Goal: Information Seeking & Learning: Learn about a topic

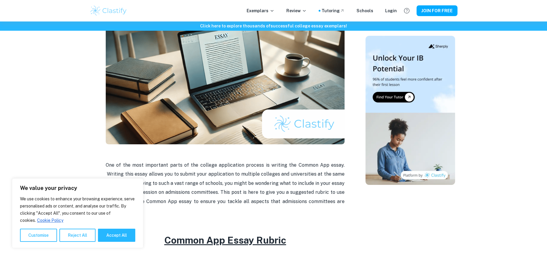
scroll to position [60, 0]
click at [118, 235] on button "Accept All" at bounding box center [116, 235] width 37 height 13
checkbox input "true"
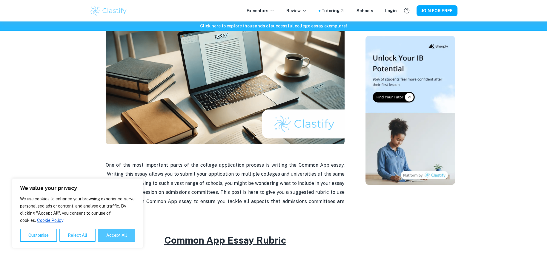
checkbox input "true"
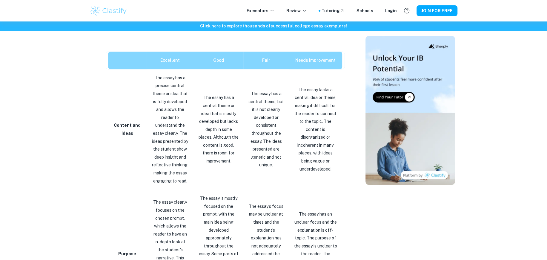
scroll to position [239, 0]
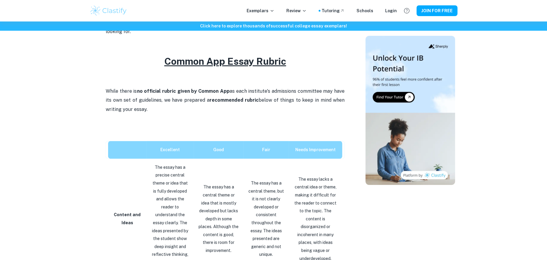
click at [156, 131] on p at bounding box center [225, 127] width 239 height 9
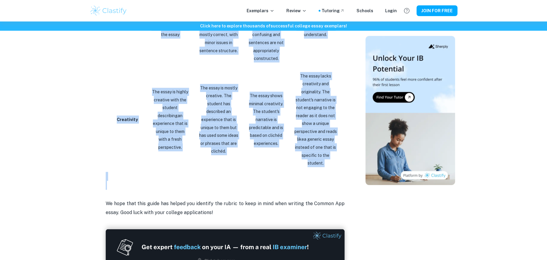
scroll to position [1044, 0]
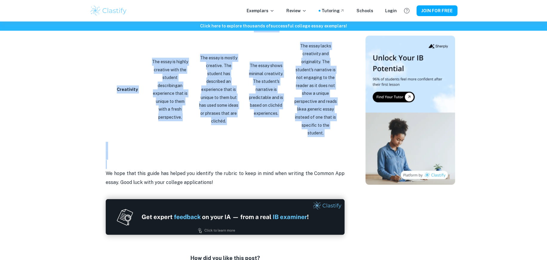
drag, startPoint x: 113, startPoint y: 131, endPoint x: 328, endPoint y: 207, distance: 228.3
copy div "Excellent Good Fair Needs Improvement Content and Ideas The essay has a precise…"
